Goal: Task Accomplishment & Management: Manage account settings

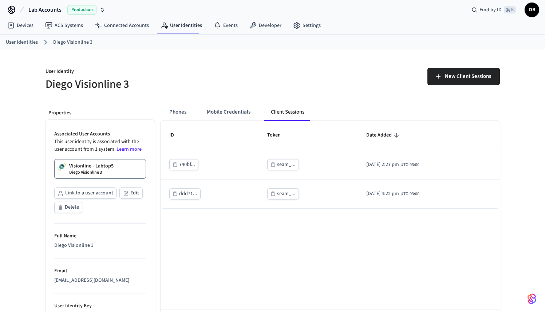
scroll to position [5, 0]
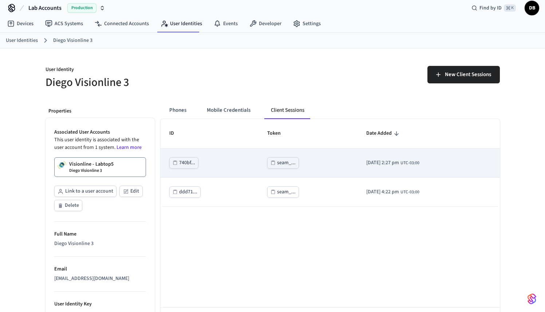
click at [277, 164] on div "seam_..." at bounding box center [286, 162] width 19 height 9
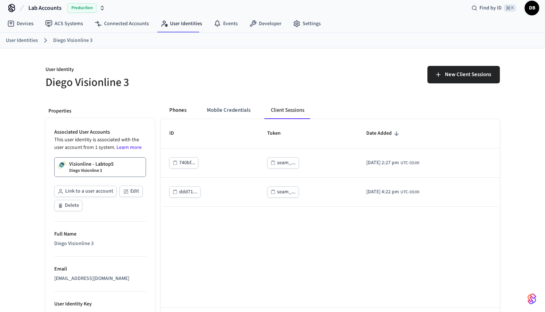
click at [184, 110] on button "Phones" at bounding box center [178, 110] width 29 height 17
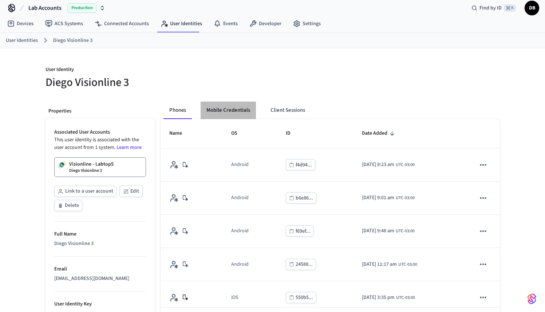
click at [224, 110] on button "Mobile Credentials" at bounding box center [228, 110] width 55 height 17
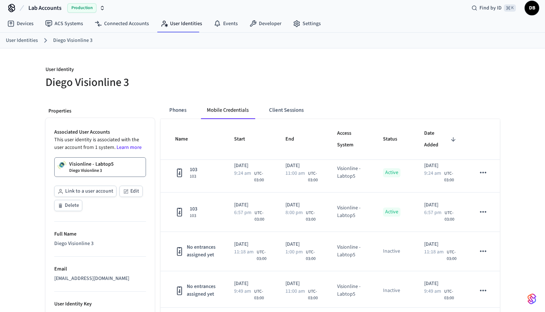
scroll to position [297, 0]
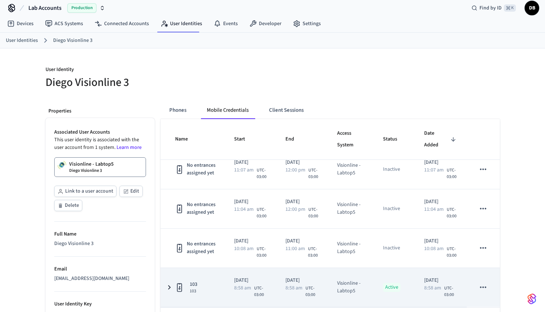
click at [479, 290] on icon "sticky table" at bounding box center [483, 287] width 9 height 9
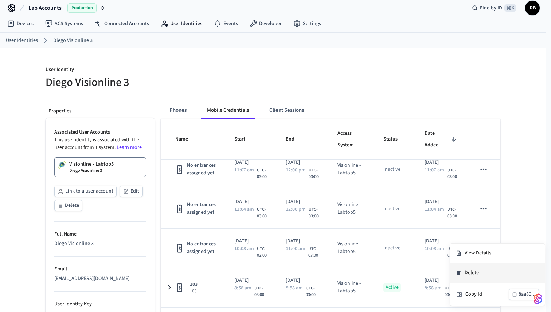
click at [479, 277] on li "Delete" at bounding box center [497, 273] width 95 height 20
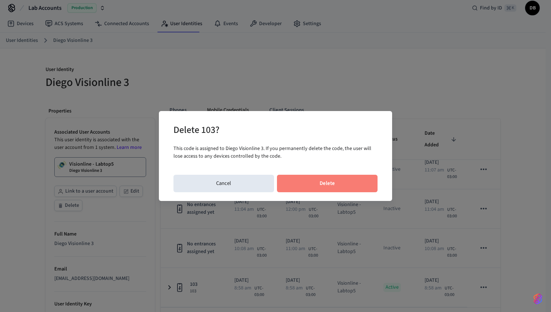
click at [358, 184] on button "Delete" at bounding box center [327, 183] width 101 height 17
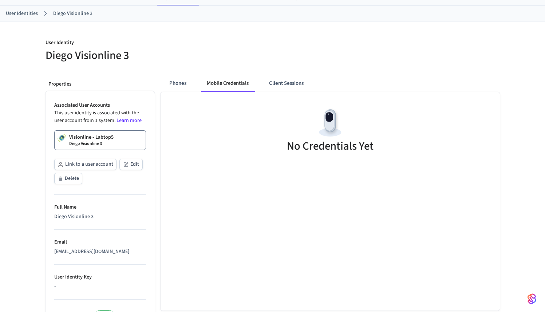
scroll to position [0, 0]
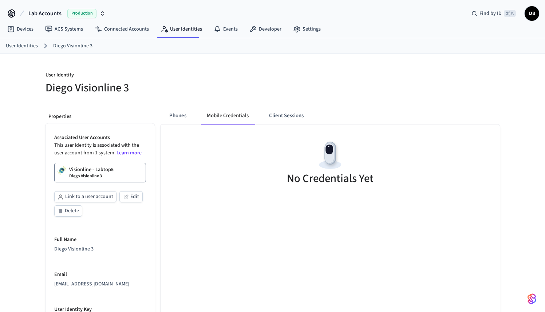
click at [117, 167] on link "Visionline - Labtop5 Diego Visionline 3" at bounding box center [100, 173] width 92 height 20
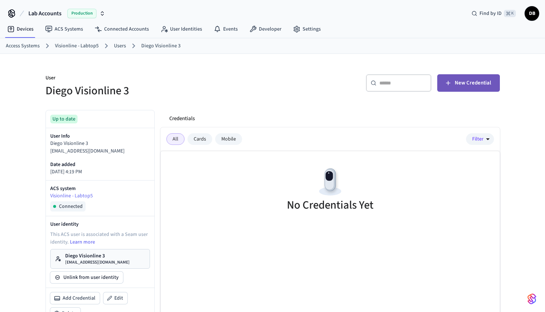
click at [479, 87] on span "New Credential" at bounding box center [473, 82] width 36 height 9
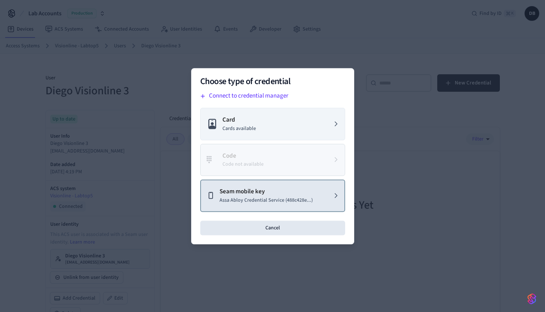
click at [295, 194] on p "Seam mobile key" at bounding box center [266, 191] width 93 height 9
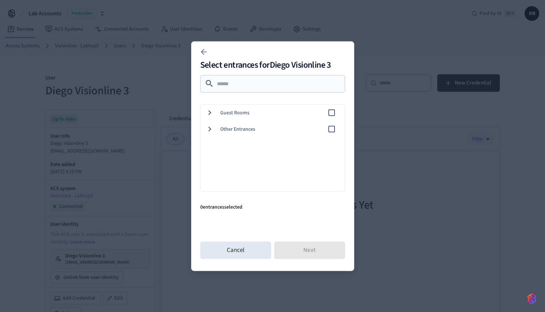
click at [223, 111] on span "Guest Rooms" at bounding box center [273, 113] width 107 height 8
click at [238, 130] on span "101" at bounding box center [286, 129] width 105 height 8
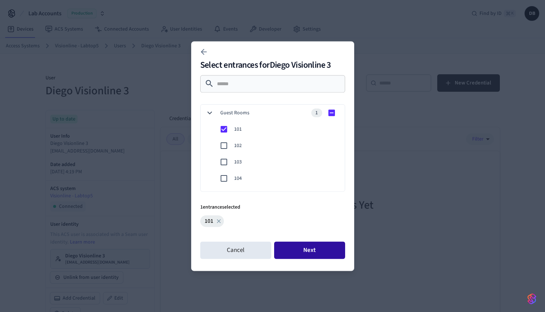
click at [314, 247] on button "Next" at bounding box center [309, 250] width 71 height 17
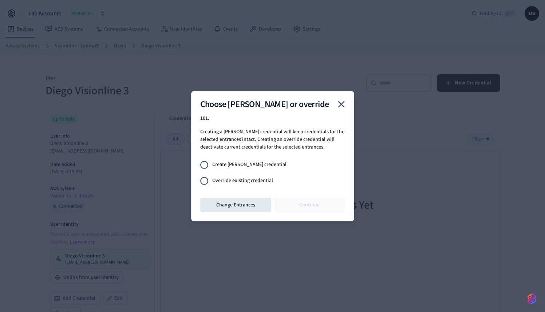
click at [243, 164] on span "Create [PERSON_NAME] credential" at bounding box center [249, 165] width 74 height 8
click at [303, 211] on button "Continue" at bounding box center [309, 205] width 71 height 15
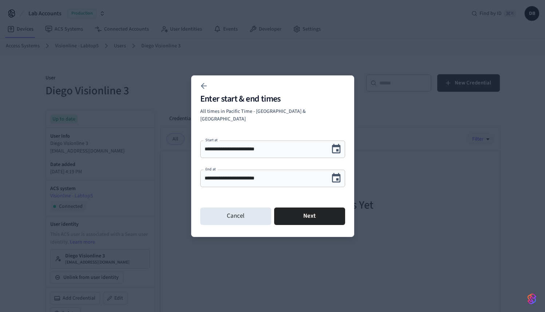
click at [336, 177] on icon "Choose date, selected date is Oct 11, 2025" at bounding box center [336, 178] width 11 height 11
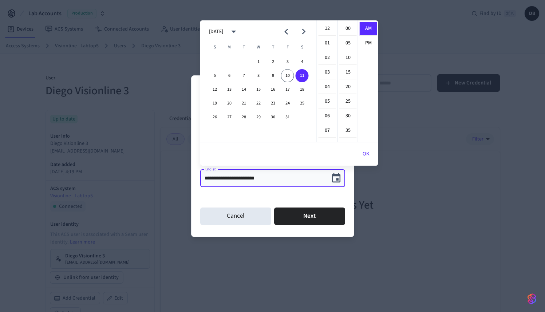
scroll to position [146, 0]
click at [303, 33] on icon "Next month" at bounding box center [303, 31] width 11 height 11
click at [260, 117] on button "31" at bounding box center [258, 117] width 13 height 13
type input "**********"
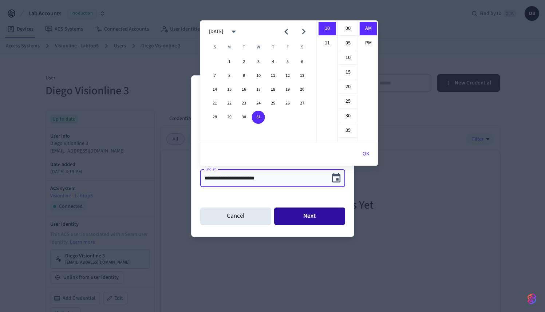
click at [322, 213] on button "Next" at bounding box center [309, 216] width 71 height 17
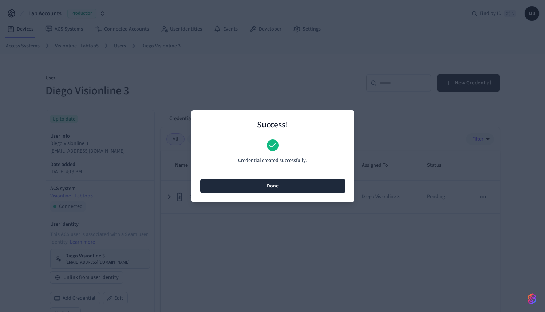
click at [292, 189] on button "Done" at bounding box center [272, 186] width 145 height 15
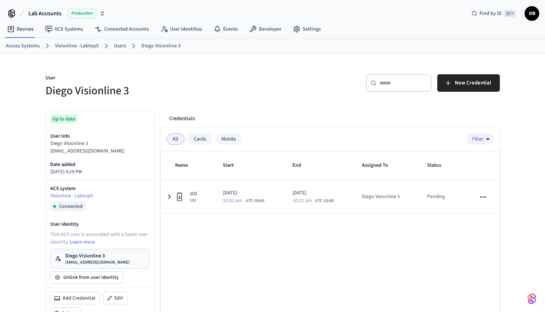
click at [99, 257] on p "Diego Visionline 3" at bounding box center [97, 255] width 64 height 7
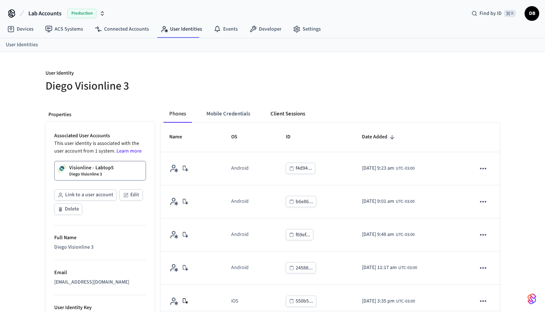
click at [300, 114] on button "Client Sessions" at bounding box center [288, 113] width 46 height 17
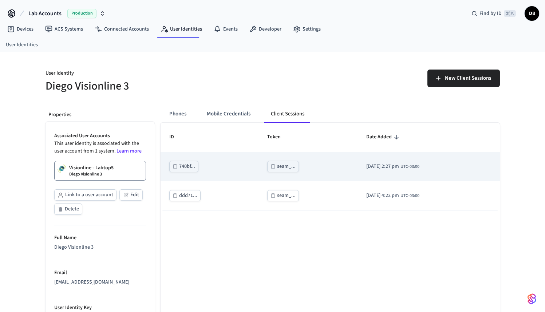
click at [279, 169] on div "seam_..." at bounding box center [286, 166] width 19 height 9
